Goal: Information Seeking & Learning: Learn about a topic

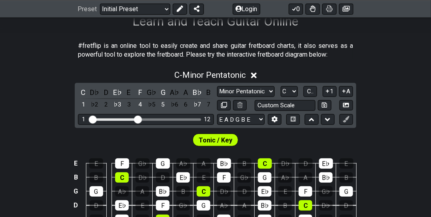
scroll to position [141, 0]
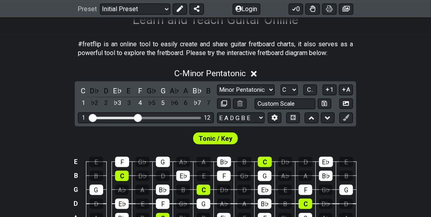
click at [219, 139] on span "Tonic / Key" at bounding box center [216, 139] width 34 height 12
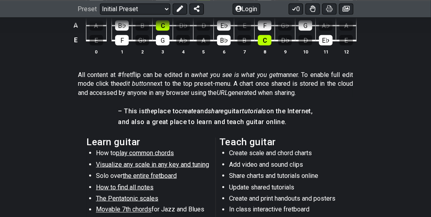
scroll to position [354, 0]
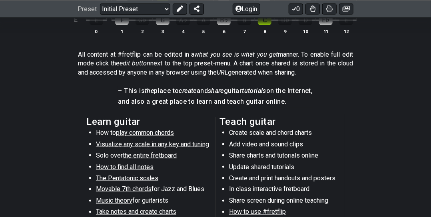
drag, startPoint x: 289, startPoint y: 99, endPoint x: 225, endPoint y: 103, distance: 64.0
click at [225, 103] on h4 "and also a great place to learn and teach guitar online." at bounding box center [215, 102] width 195 height 9
click at [153, 133] on span "play common chords" at bounding box center [145, 133] width 58 height 8
select select "/common-guitar-chords"
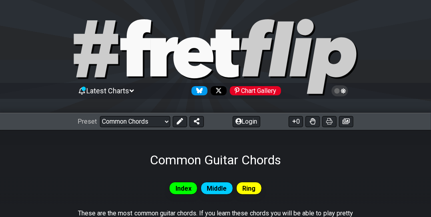
click at [153, 133] on div "Common Guitar Chords" at bounding box center [215, 149] width 431 height 38
click at [219, 187] on span "Middle" at bounding box center [217, 189] width 20 height 12
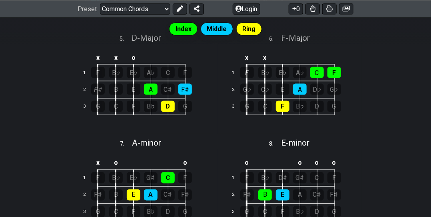
scroll to position [442, 0]
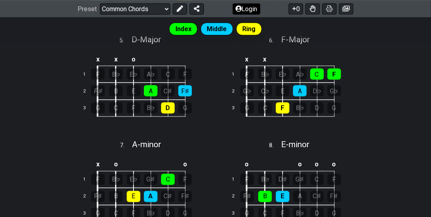
click at [255, 3] on button "Login" at bounding box center [247, 8] width 28 height 11
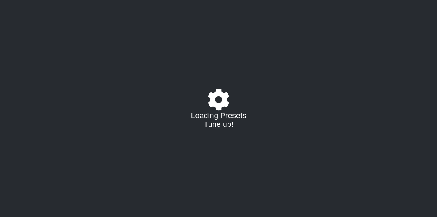
select select "/common-guitar-chords"
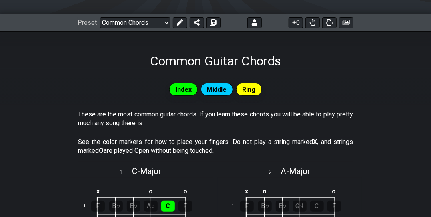
scroll to position [96, 0]
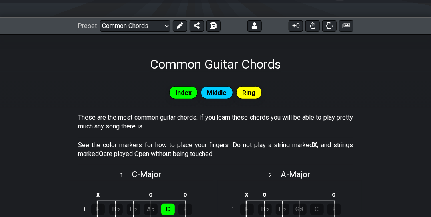
click at [427, 67] on div "Common Guitar Chords" at bounding box center [215, 53] width 431 height 38
click at [253, 93] on span "Ring" at bounding box center [248, 93] width 13 height 12
